Goal: Information Seeking & Learning: Learn about a topic

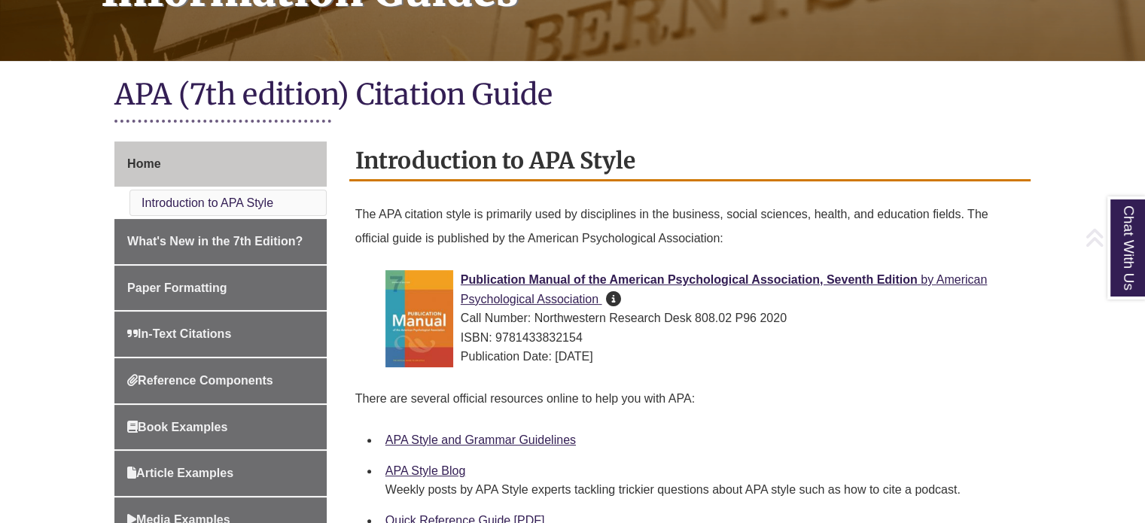
scroll to position [282, 0]
click at [606, 189] on div "Introduction to APA Style The APA citation style is primarily used by disciplin…" at bounding box center [689, 372] width 681 height 462
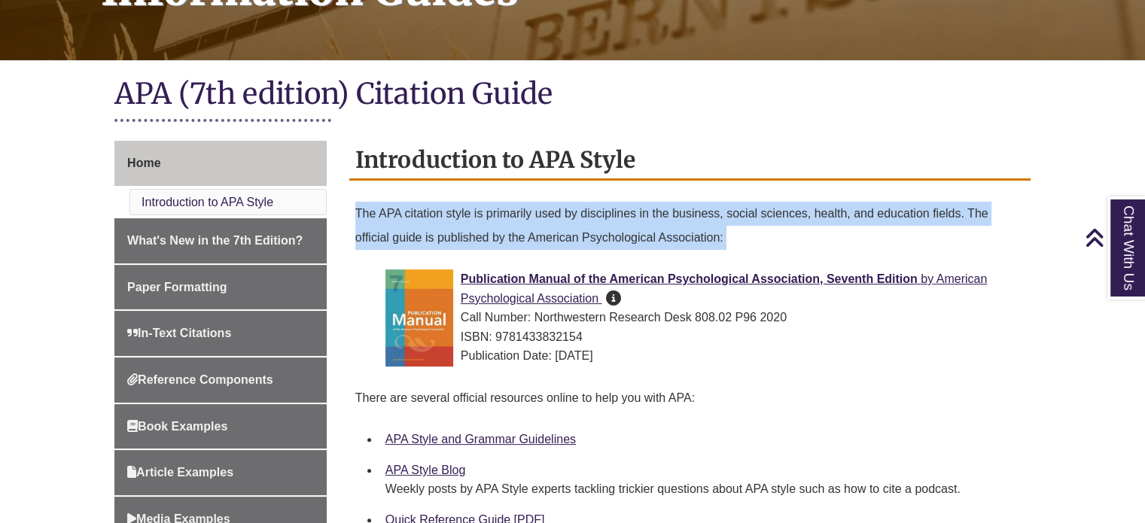
click at [606, 189] on div "Introduction to APA Style The APA citation style is primarily used by disciplin…" at bounding box center [689, 372] width 681 height 462
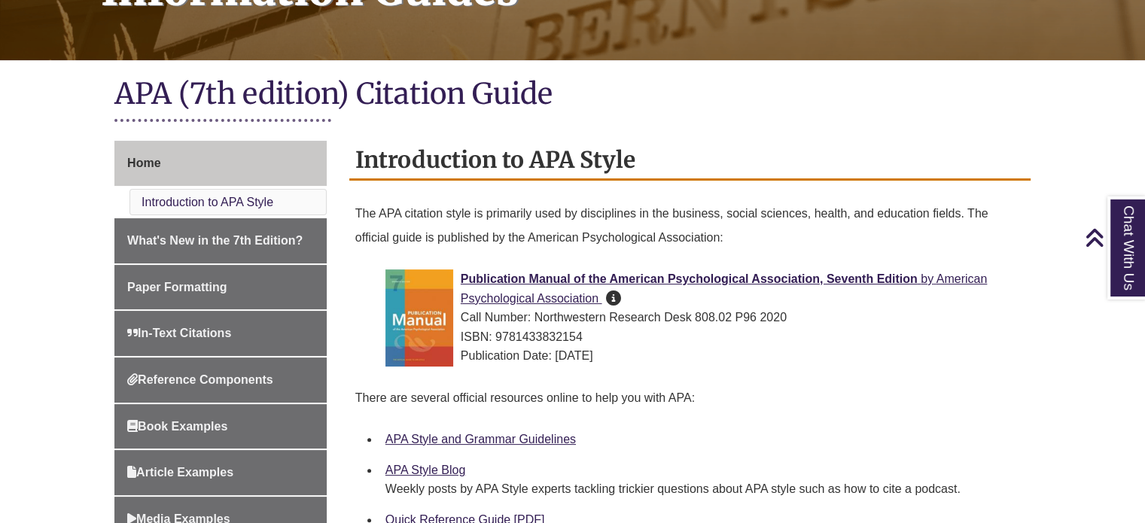
click at [641, 163] on h2 "Introduction to APA Style" at bounding box center [689, 161] width 681 height 40
click at [675, 207] on p "The APA citation style is primarily used by disciplines in the business, social…" at bounding box center [689, 226] width 669 height 60
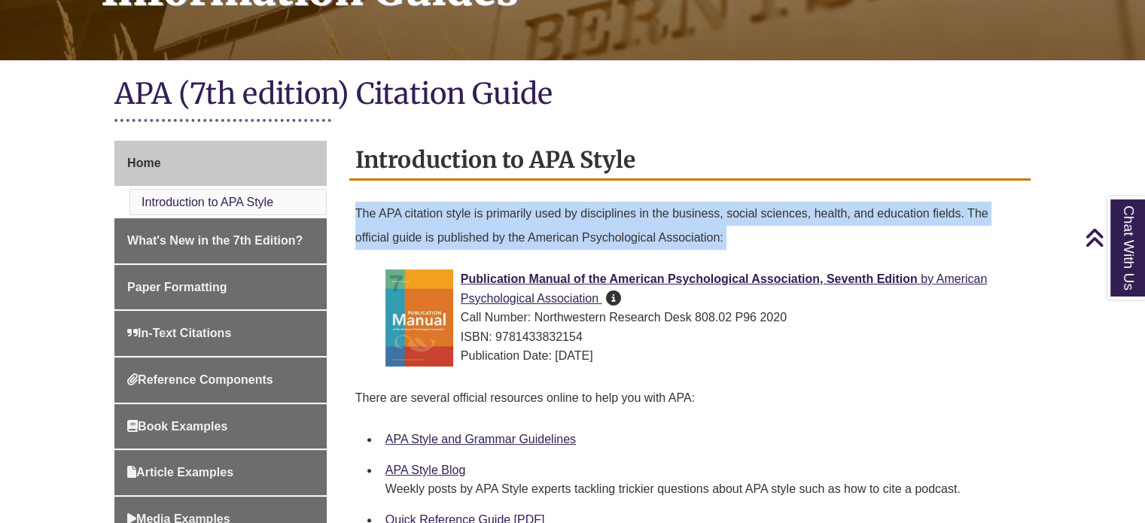
click at [675, 207] on p "The APA citation style is primarily used by disciplines in the business, social…" at bounding box center [689, 226] width 669 height 60
click at [711, 227] on p "The APA citation style is primarily used by disciplines in the business, social…" at bounding box center [689, 226] width 669 height 60
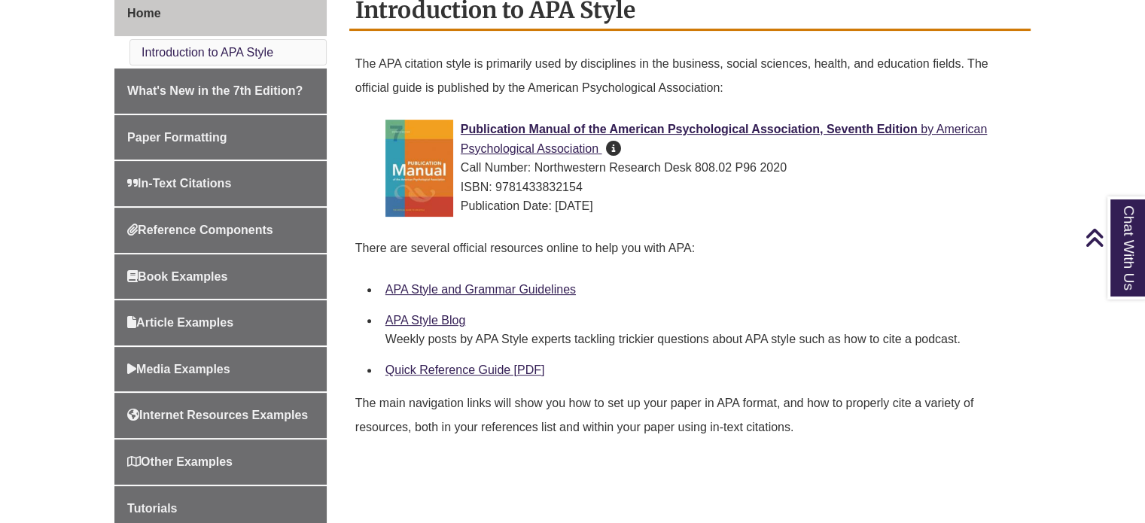
scroll to position [436, 0]
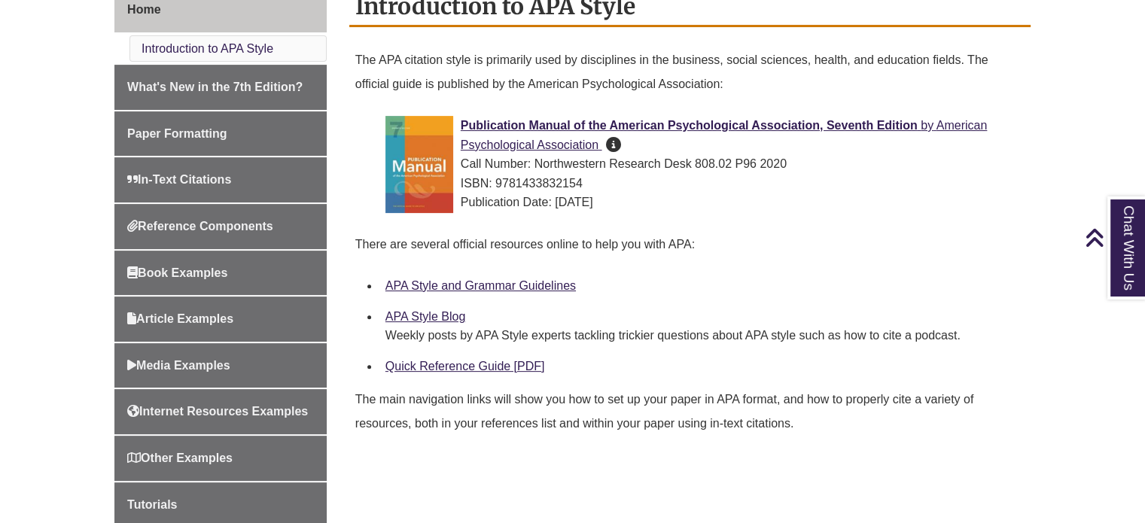
click at [619, 232] on p "There are several official resources online to help you with APA:" at bounding box center [689, 245] width 669 height 36
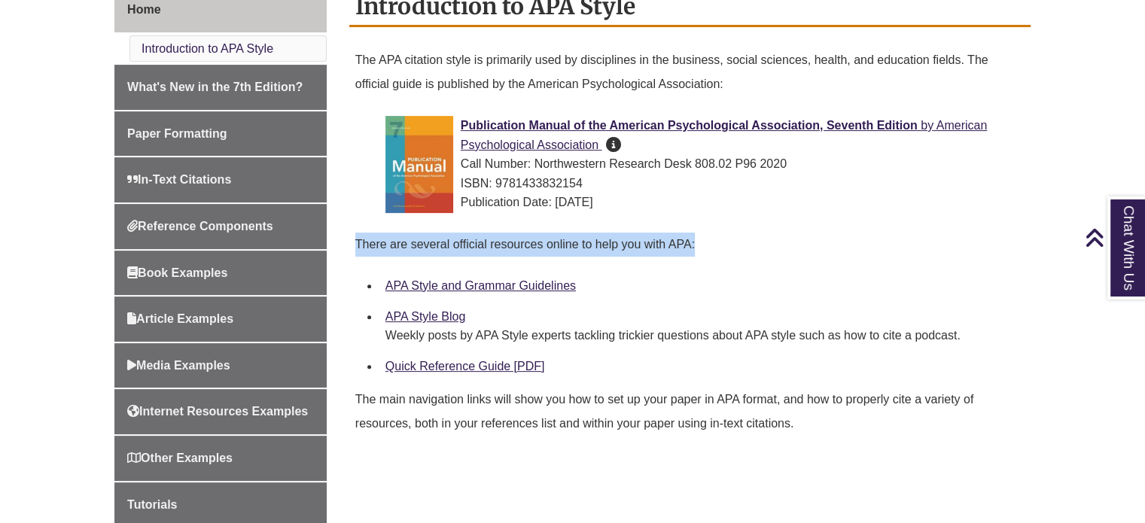
click at [619, 232] on p "There are several official resources online to help you with APA:" at bounding box center [689, 245] width 669 height 36
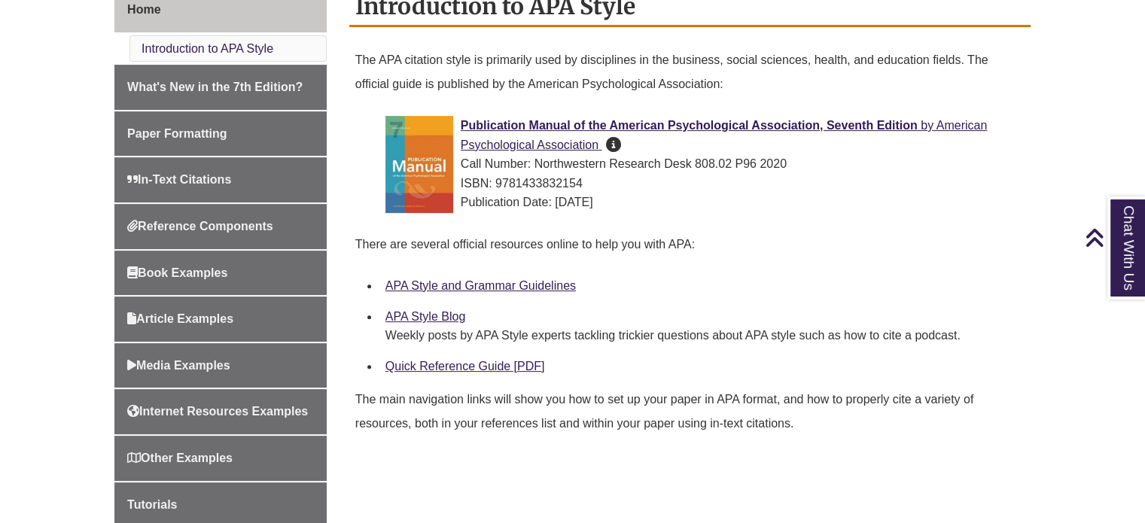
click at [672, 337] on div "Weekly posts by APA Style experts tackling trickier questions about APA style s…" at bounding box center [701, 336] width 633 height 18
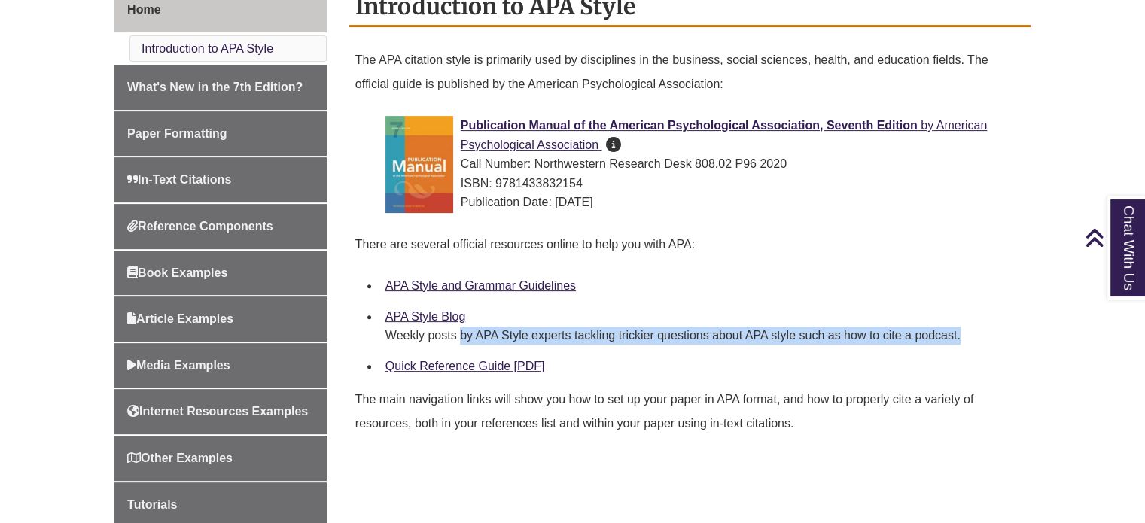
click at [672, 337] on div "Weekly posts by APA Style experts tackling trickier questions about APA style s…" at bounding box center [701, 336] width 633 height 18
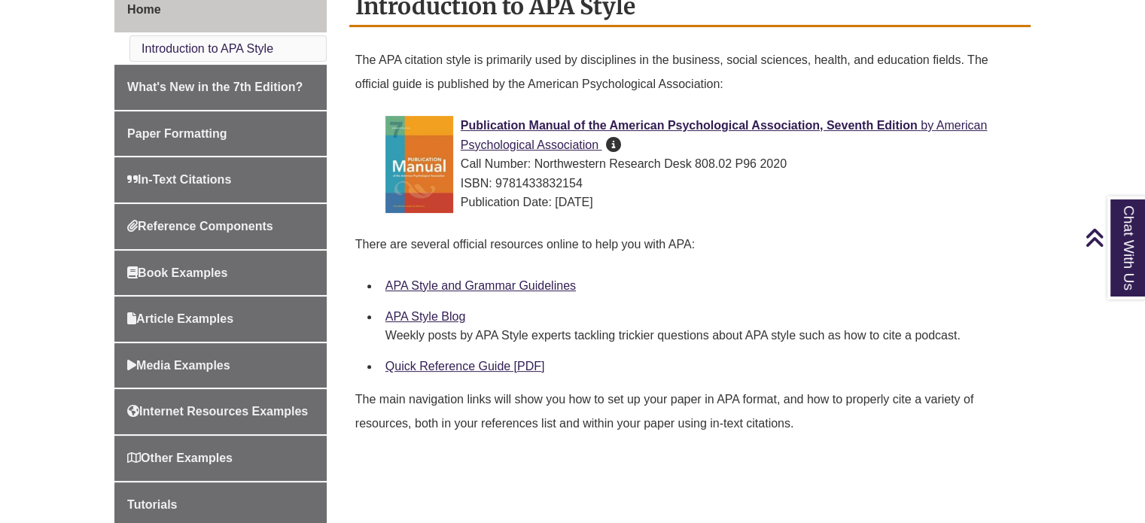
click at [699, 405] on p "The main navigation links will show you how to set up your paper in APA format,…" at bounding box center [689, 412] width 669 height 60
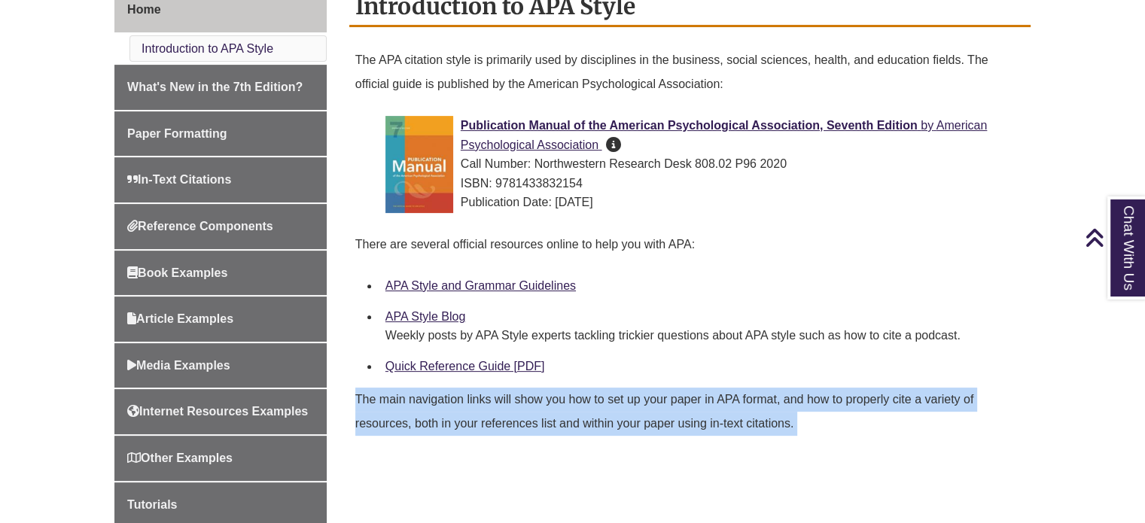
click at [699, 405] on p "The main navigation links will show you how to set up your paper in APA format,…" at bounding box center [689, 412] width 669 height 60
click at [752, 403] on p "The main navigation links will show you how to set up your paper in APA format,…" at bounding box center [689, 412] width 669 height 60
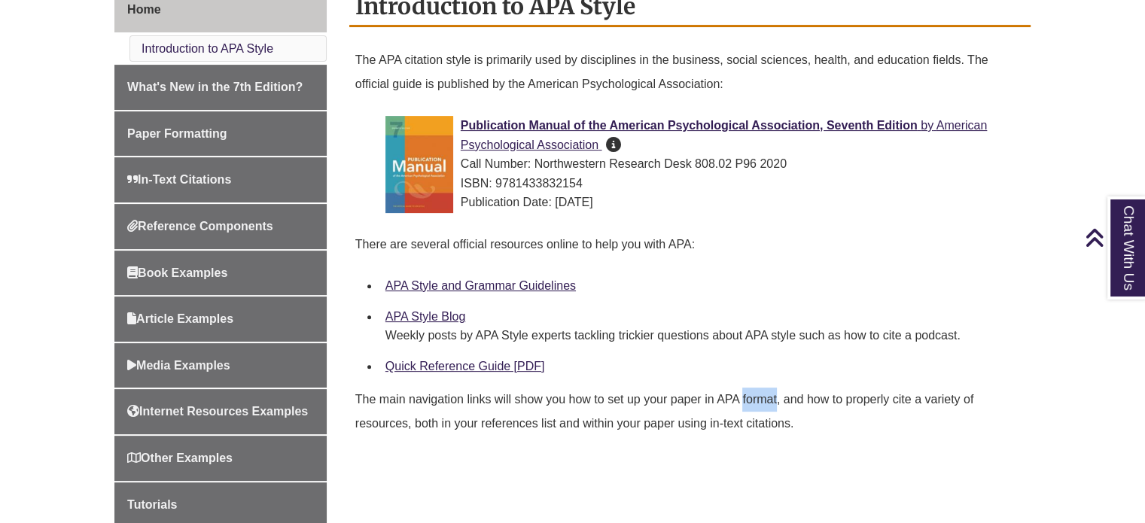
click at [752, 403] on p "The main navigation links will show you how to set up your paper in APA format,…" at bounding box center [689, 412] width 669 height 60
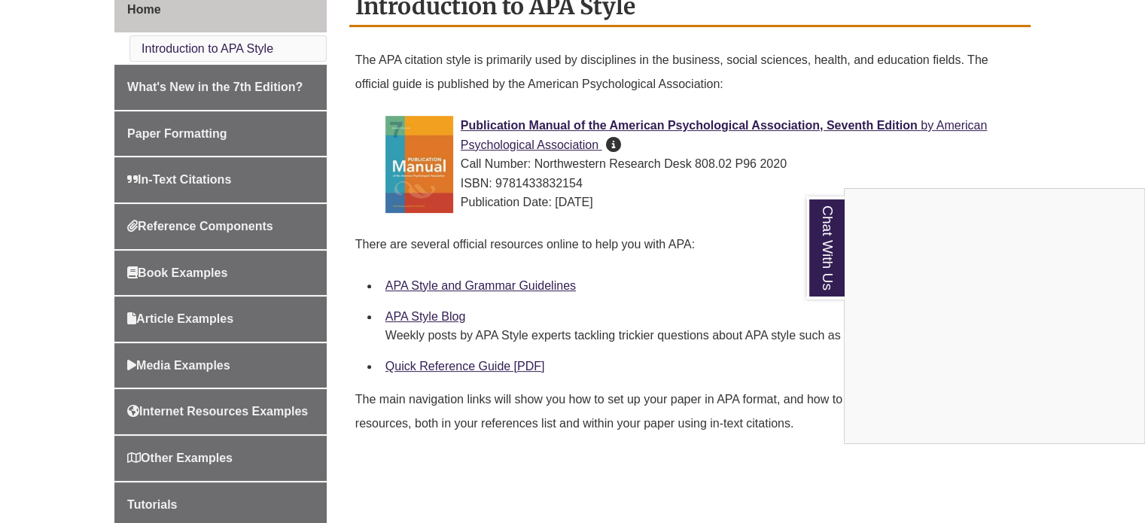
click at [946, 131] on div "Chat With Us" at bounding box center [572, 261] width 1145 height 523
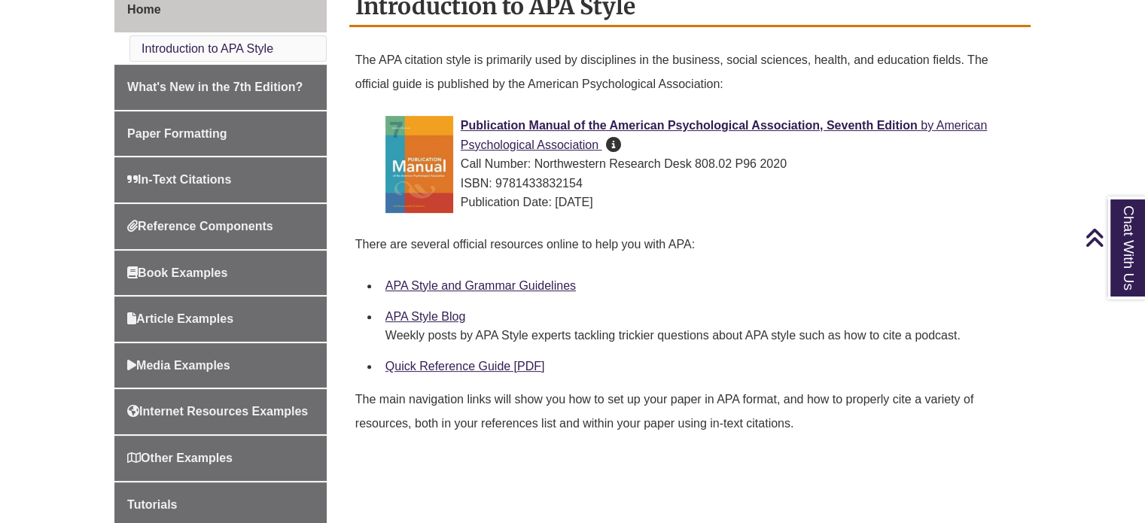
click at [863, 261] on p "There are several official resources online to help you with APA:" at bounding box center [689, 245] width 669 height 36
